Goal: Browse casually

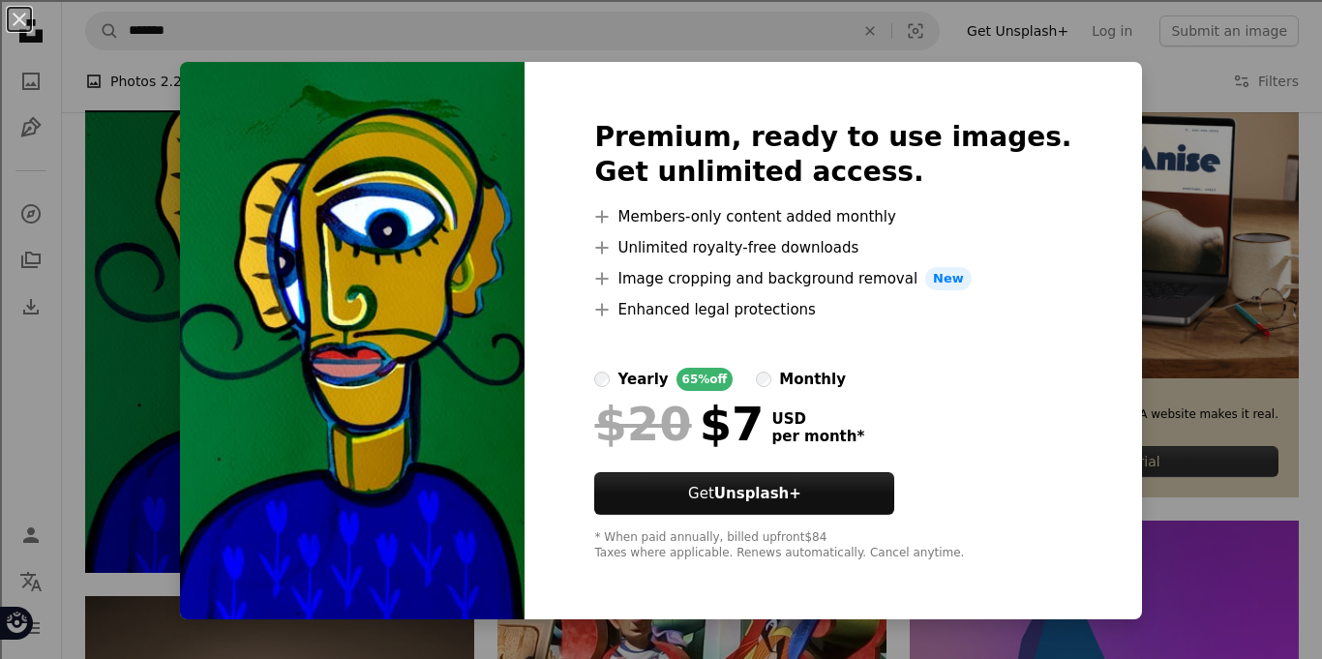
click at [1288, 449] on div "An X shape Premium, ready to use images. Get unlimited access. A plus sign Memb…" at bounding box center [661, 329] width 1322 height 659
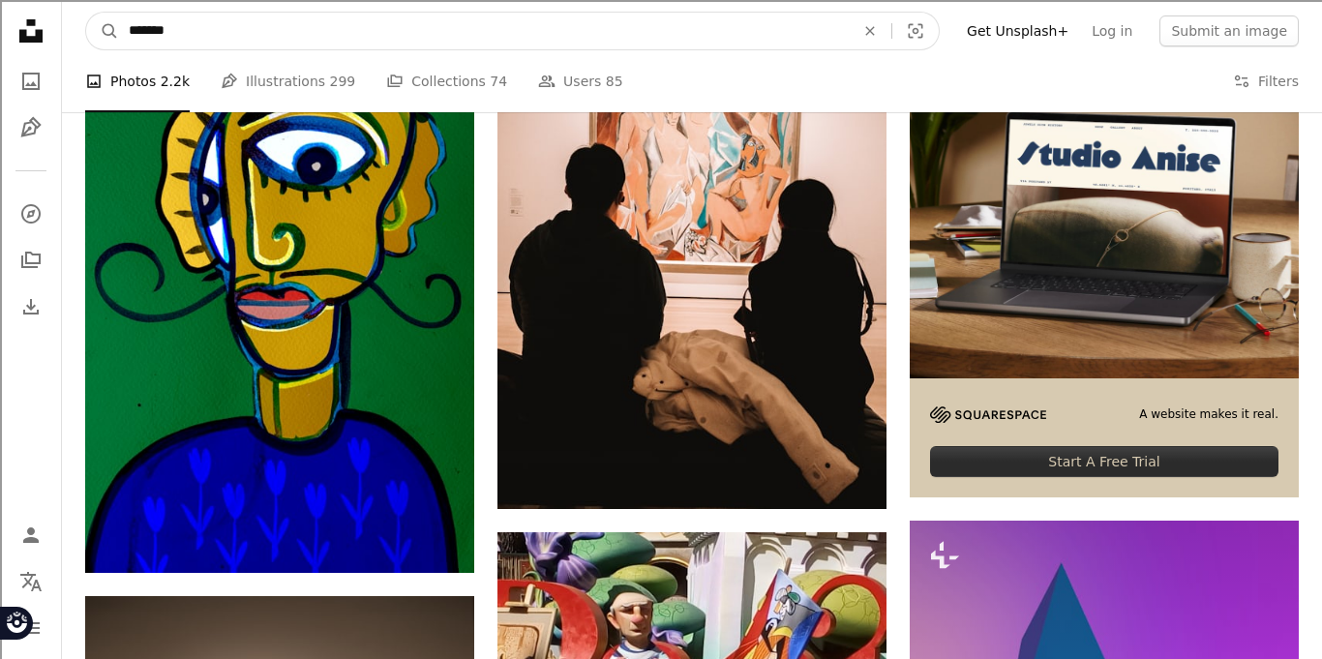
click at [553, 43] on input "*******" at bounding box center [484, 31] width 730 height 37
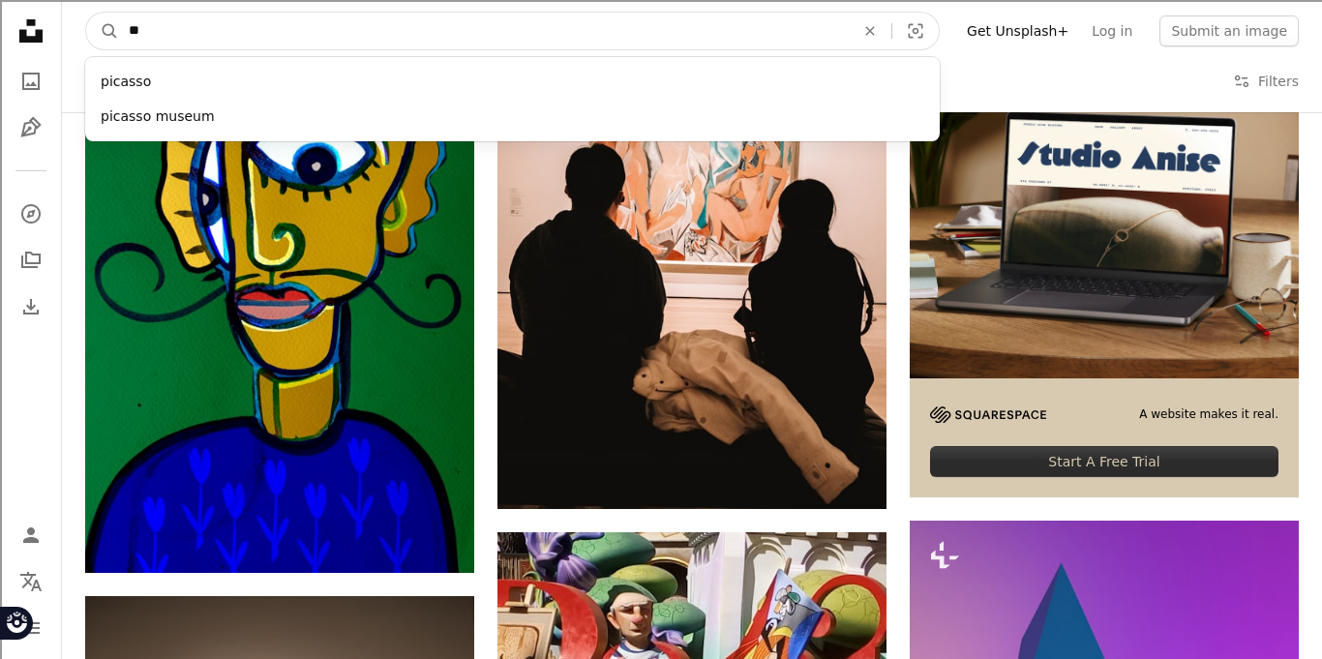
type input "*"
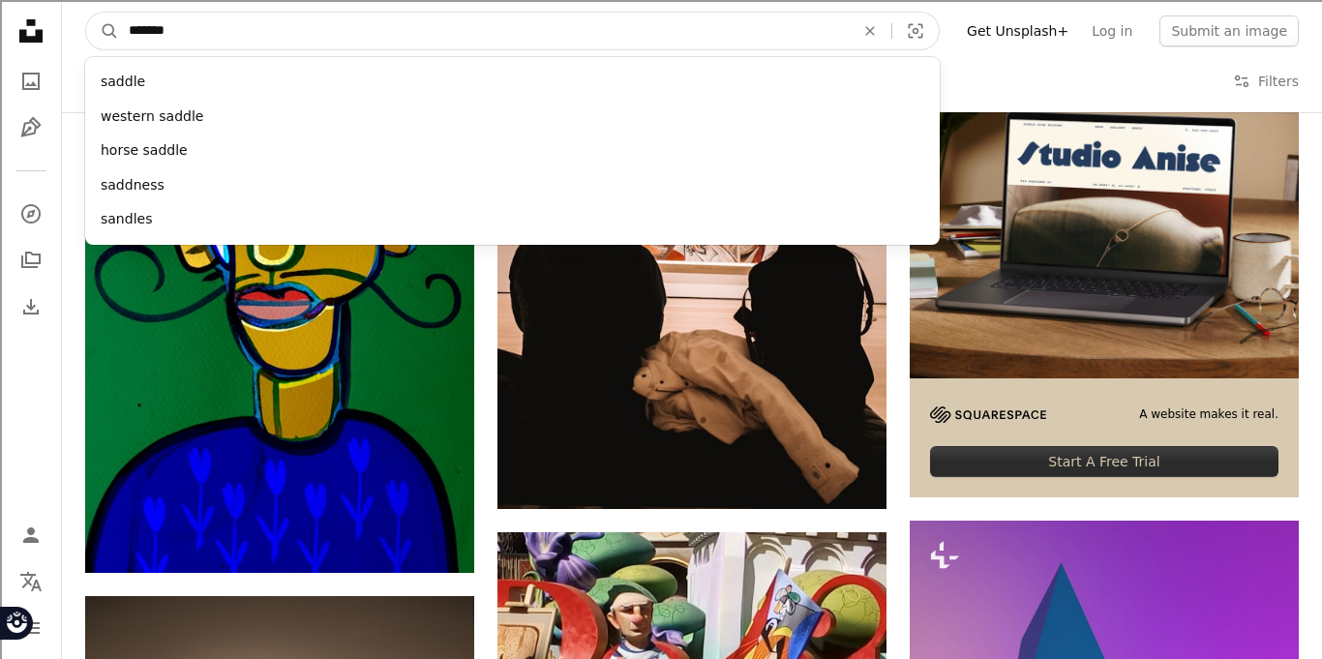
type input "*******"
click at [86, 13] on button "A magnifying glass" at bounding box center [102, 31] width 33 height 37
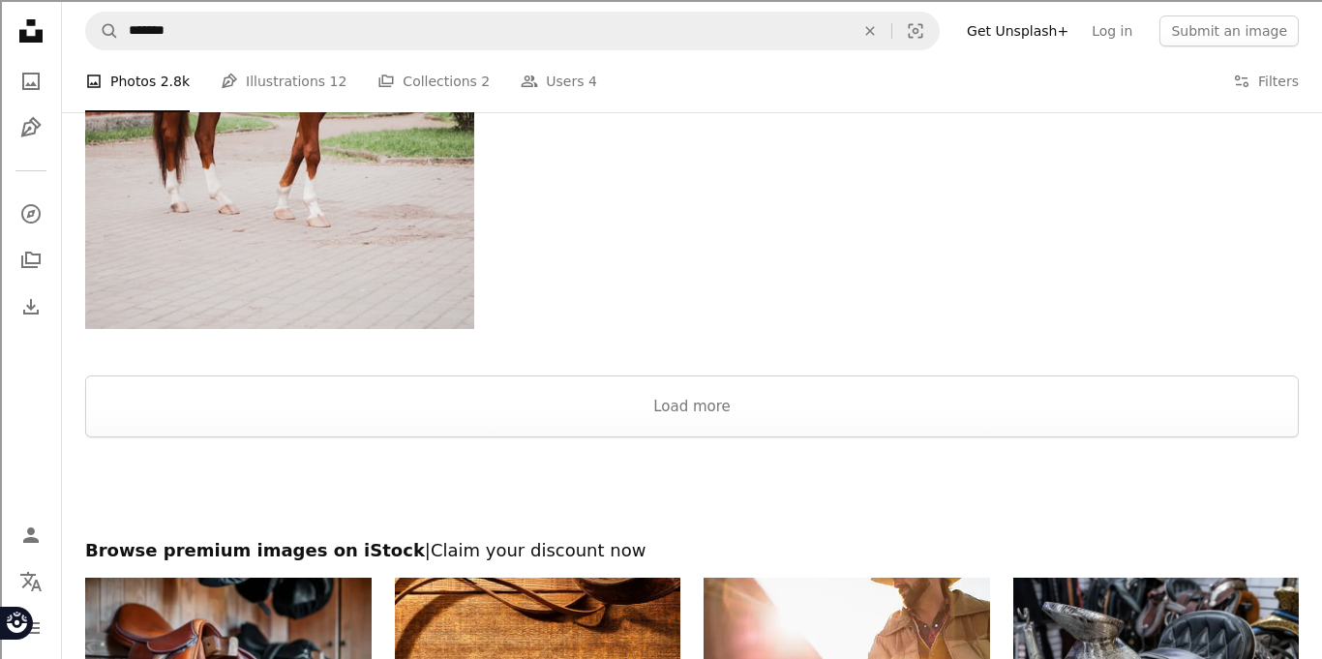
scroll to position [3292, 0]
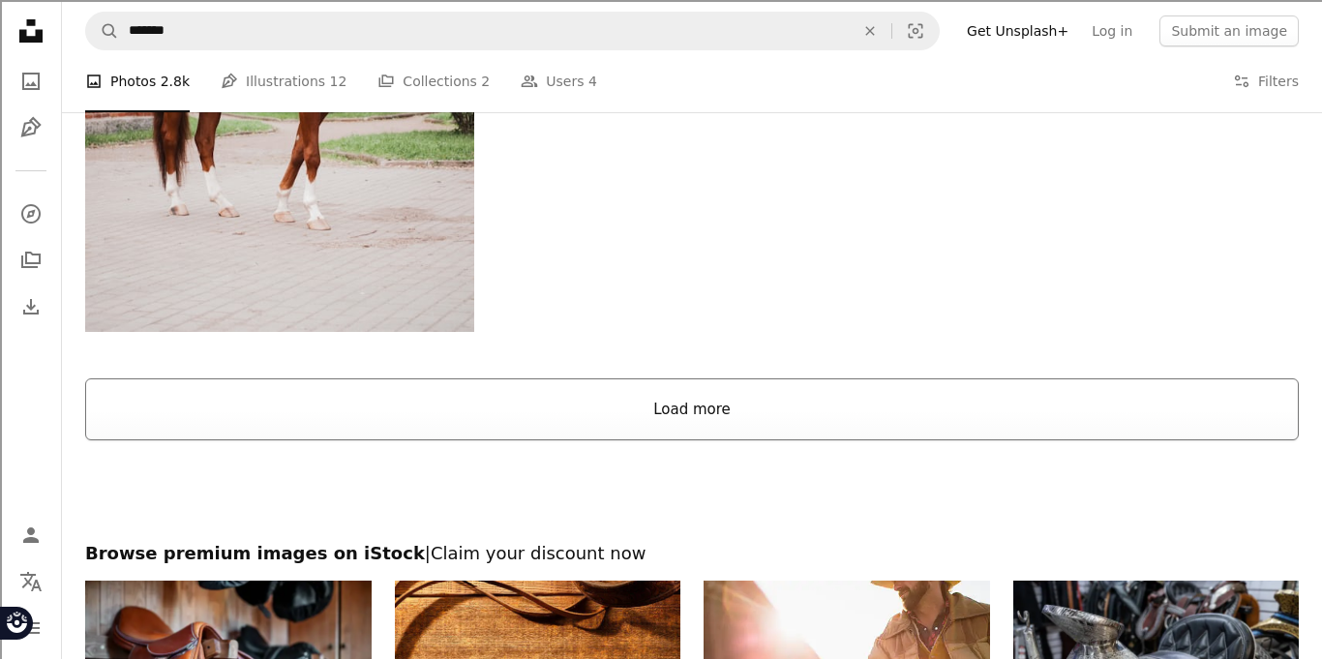
click at [672, 403] on button "Load more" at bounding box center [692, 409] width 1214 height 62
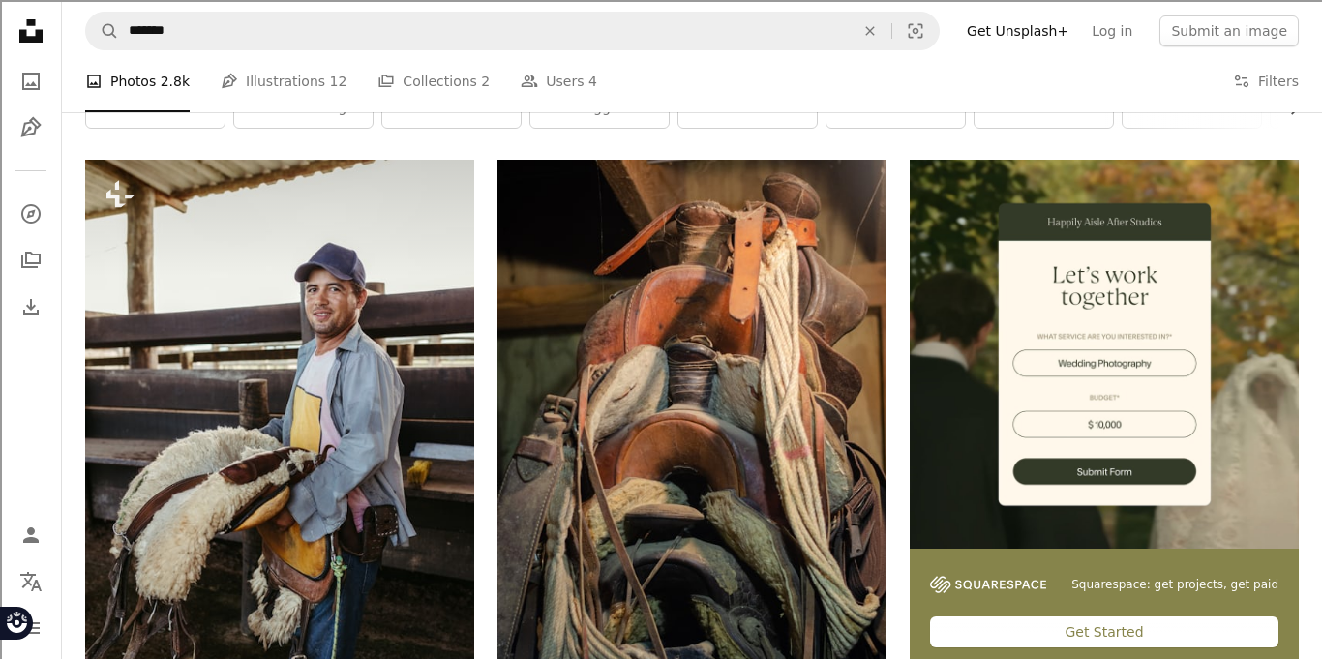
scroll to position [0, 0]
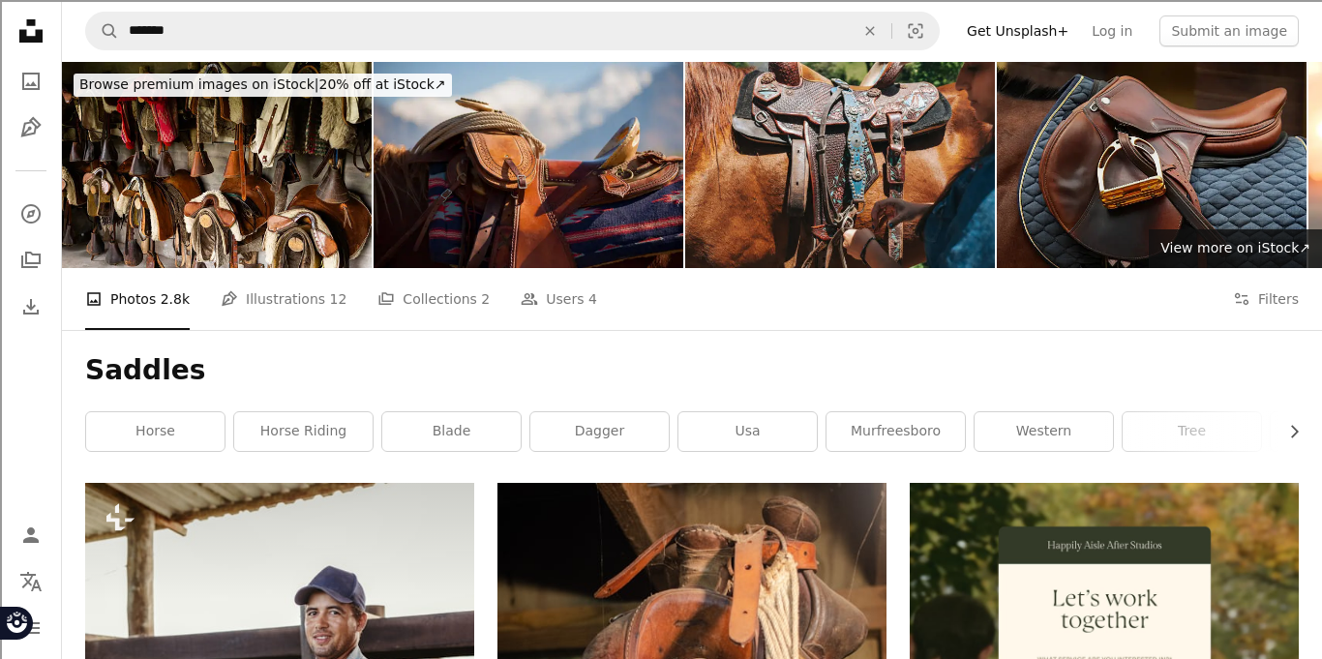
click at [1140, 158] on img at bounding box center [1152, 165] width 310 height 206
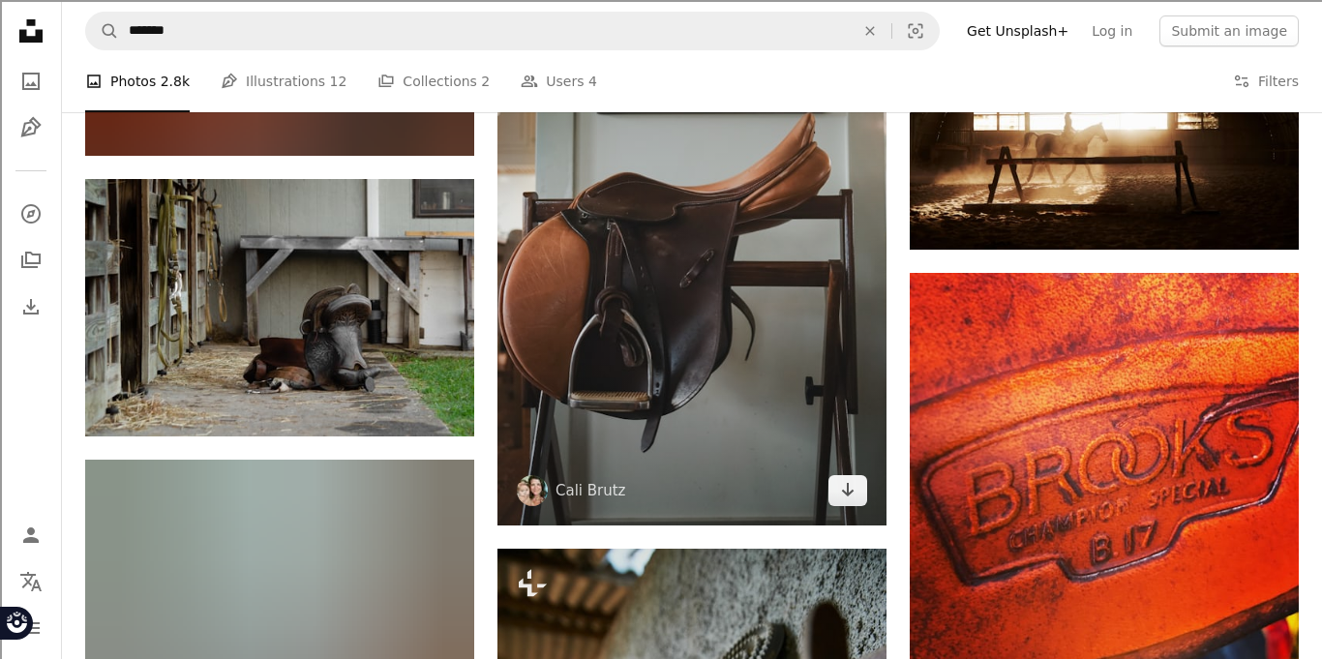
scroll to position [2030, 0]
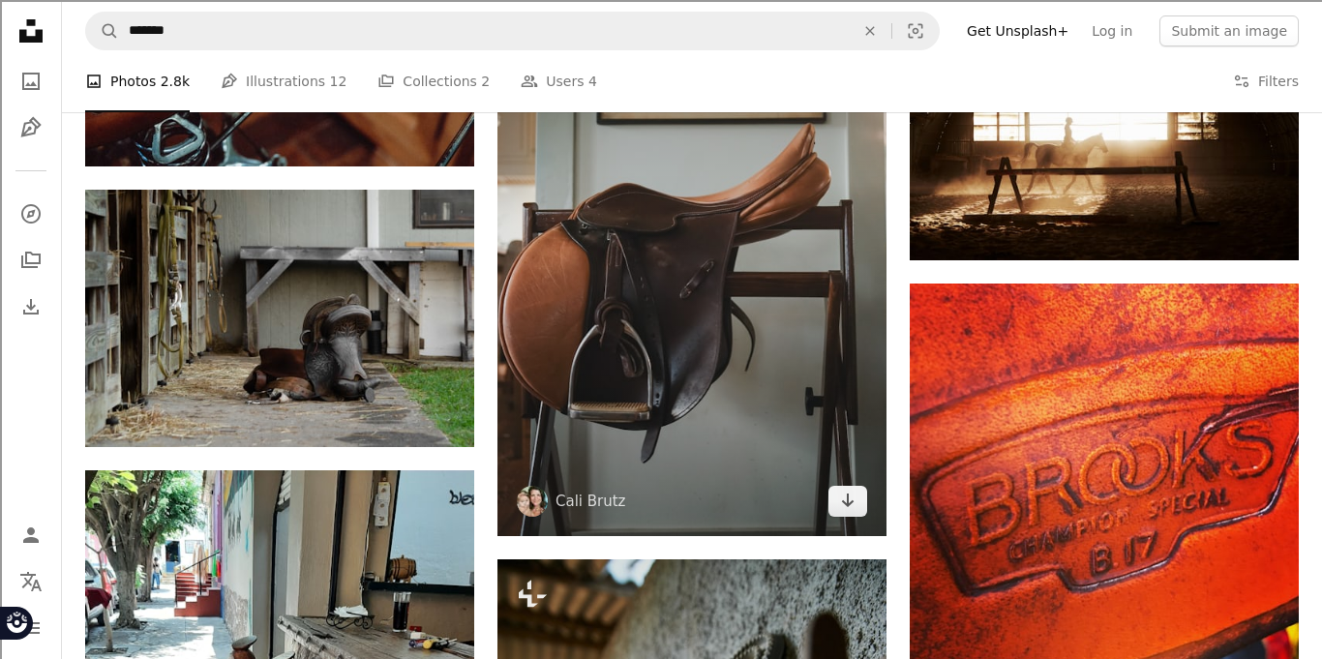
click at [763, 273] on img at bounding box center [691, 245] width 389 height 584
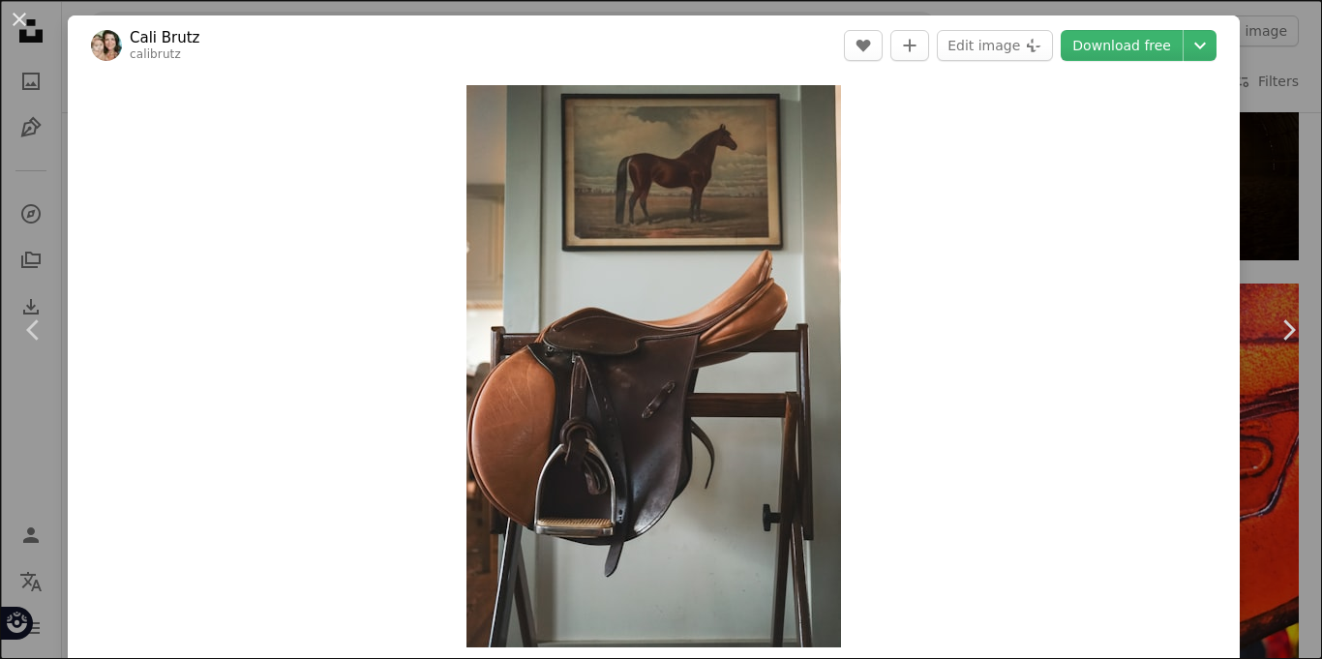
click at [1261, 194] on div "An X shape Chevron left Chevron right Cali Brutz calibrutz A heart A plus sign …" at bounding box center [661, 329] width 1322 height 659
